Goal: Entertainment & Leisure: Browse casually

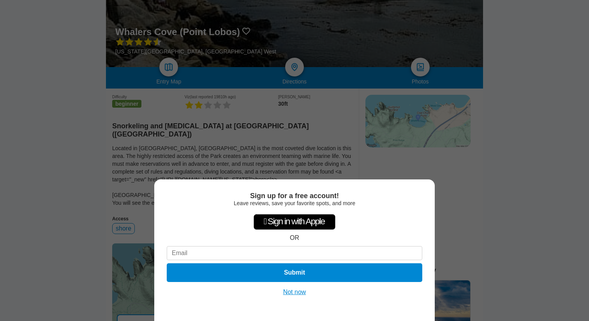
click at [300, 296] on div "Sign up for a free account! Leave reviews, save your favorite spots, and more …" at bounding box center [294, 250] width 281 height 142
click at [295, 292] on button "Not now" at bounding box center [295, 292] width 28 height 8
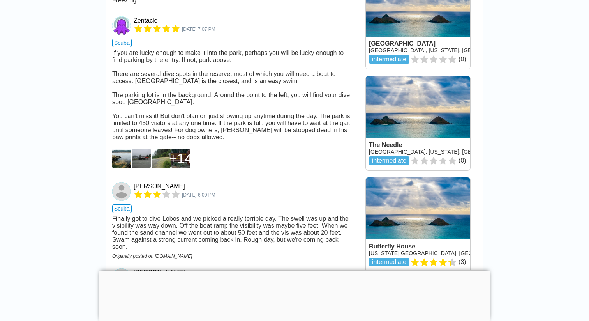
scroll to position [729, 0]
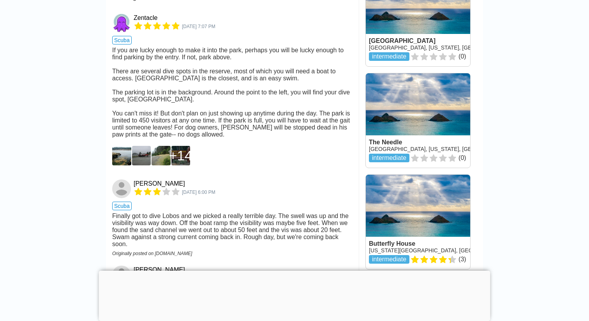
click at [120, 159] on img at bounding box center [121, 155] width 19 height 19
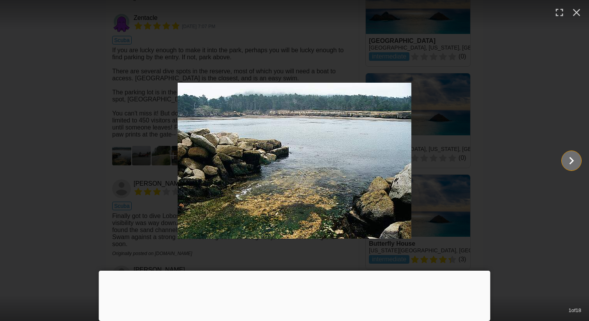
click at [573, 162] on icon "Show slide 2 of 18" at bounding box center [571, 160] width 15 height 19
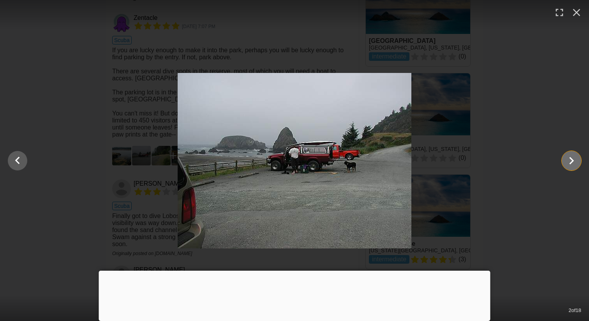
click at [573, 162] on icon "Show slide 3 of 18" at bounding box center [571, 160] width 15 height 19
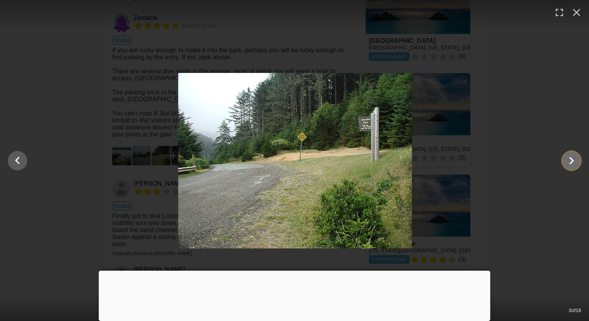
click at [573, 162] on icon "Show slide 4 of 18" at bounding box center [571, 160] width 15 height 19
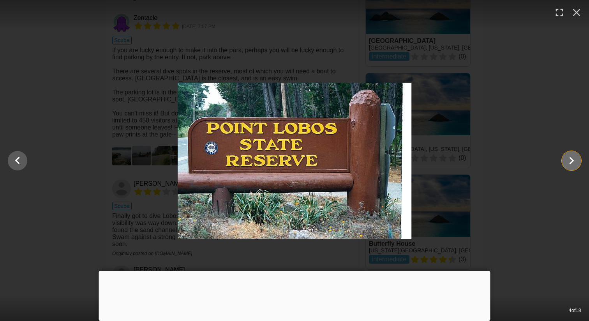
click at [573, 162] on icon "Show slide 5 of 18" at bounding box center [571, 160] width 15 height 19
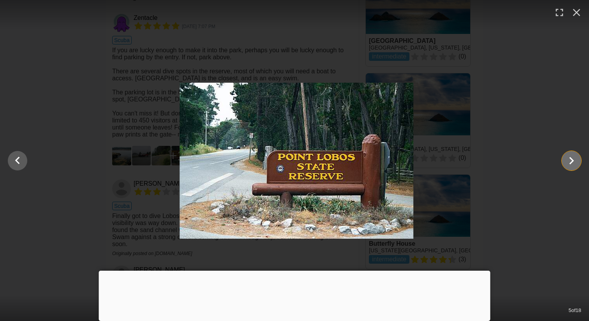
click at [573, 162] on icon "Show slide 6 of 18" at bounding box center [571, 160] width 15 height 19
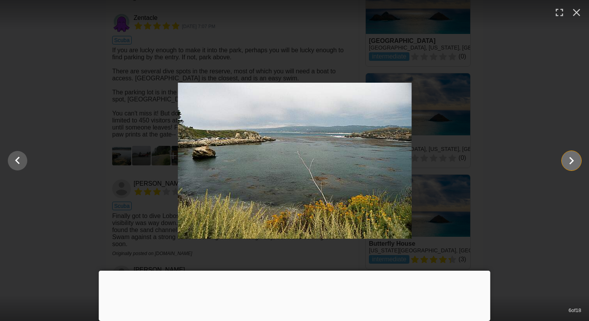
click at [573, 162] on icon "Show slide 7 of 18" at bounding box center [571, 160] width 15 height 19
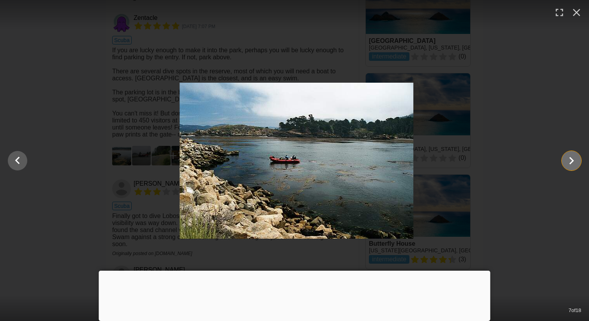
click at [573, 162] on icon "Show slide 8 of 18" at bounding box center [571, 160] width 15 height 19
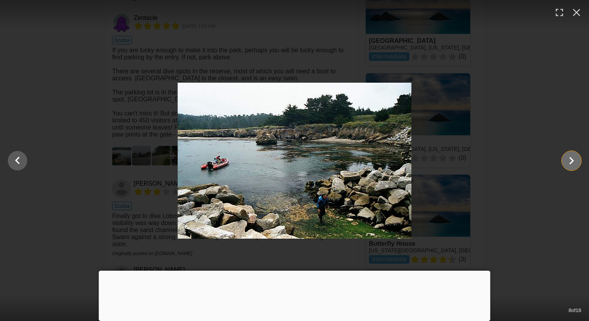
click at [573, 162] on icon "Show slide 9 of 18" at bounding box center [571, 160] width 15 height 19
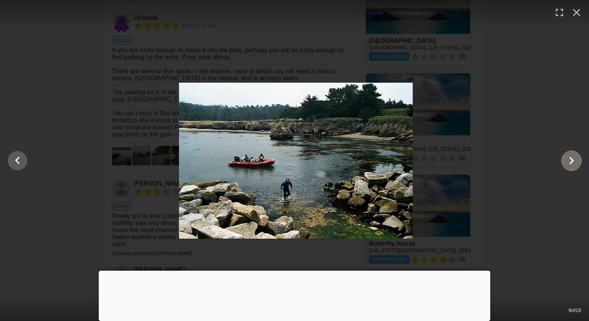
click at [573, 162] on icon "Show slide 10 of 18" at bounding box center [571, 160] width 15 height 19
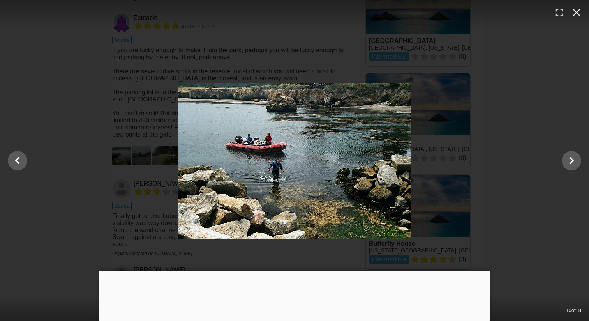
click at [579, 12] on icon "button" at bounding box center [577, 12] width 12 height 12
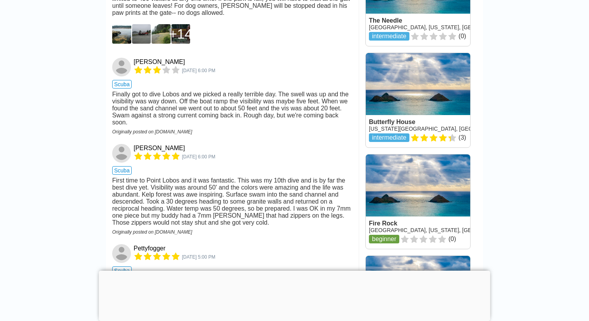
scroll to position [688, 0]
